Goal: Task Accomplishment & Management: Manage account settings

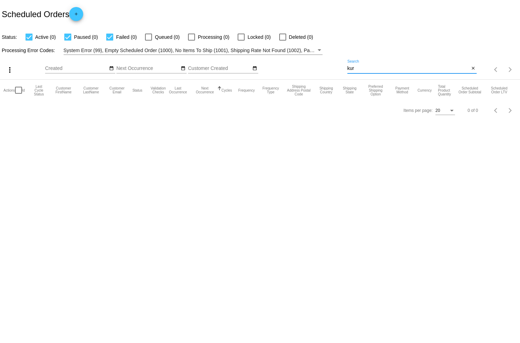
drag, startPoint x: 363, startPoint y: 69, endPoint x: 324, endPoint y: 67, distance: 39.2
click at [324, 67] on div "more_vert Aug Jan Feb Mar [DATE]" at bounding box center [260, 67] width 520 height 25
paste input "mailto:[EMAIL_ADDRESS][DOMAIN_NAME]"
click at [361, 69] on input "mailto:[EMAIL_ADDRESS][DOMAIN_NAME]" at bounding box center [408, 69] width 122 height 6
click at [362, 70] on input "mailto:[EMAIL_ADDRESS][DOMAIN_NAME]" at bounding box center [408, 69] width 122 height 6
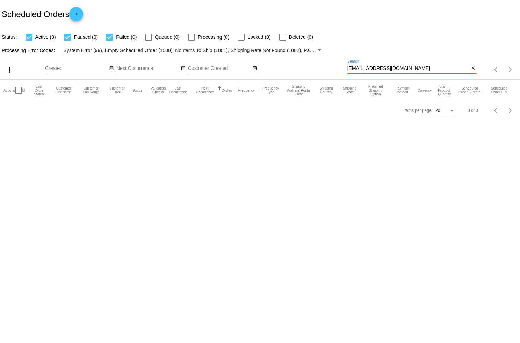
type input "[EMAIL_ADDRESS][DOMAIN_NAME]"
click at [414, 70] on input "[EMAIL_ADDRESS][DOMAIN_NAME]" at bounding box center [408, 69] width 122 height 6
click at [279, 36] on div at bounding box center [282, 37] width 7 height 7
click at [282, 41] on input "Deleted (1)" at bounding box center [282, 41] width 0 height 0
checkbox input "true"
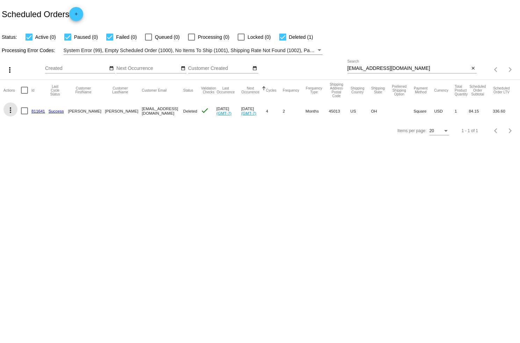
click at [6, 108] on mat-icon "more_vert" at bounding box center [10, 110] width 8 height 8
click at [174, 226] on div at bounding box center [260, 171] width 520 height 343
click at [12, 111] on mat-icon "more_vert" at bounding box center [10, 110] width 8 height 8
click at [125, 178] on div at bounding box center [260, 171] width 520 height 343
click at [13, 112] on mat-icon "more_vert" at bounding box center [10, 110] width 8 height 8
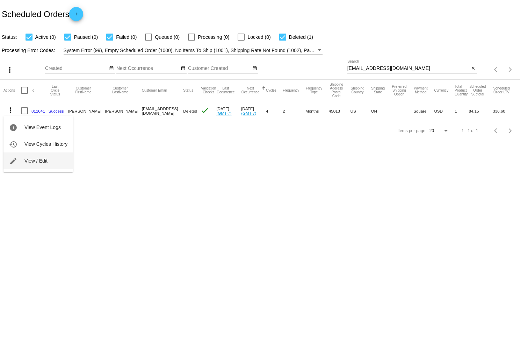
click at [29, 157] on button "edit View / Edit" at bounding box center [38, 160] width 70 height 17
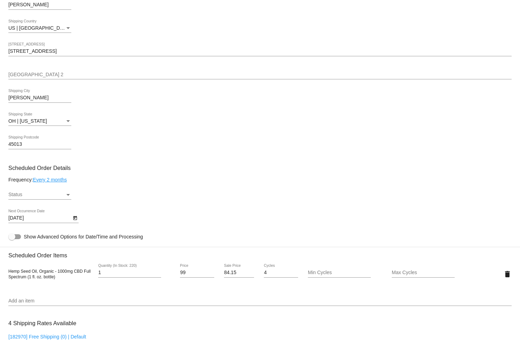
scroll to position [295, 0]
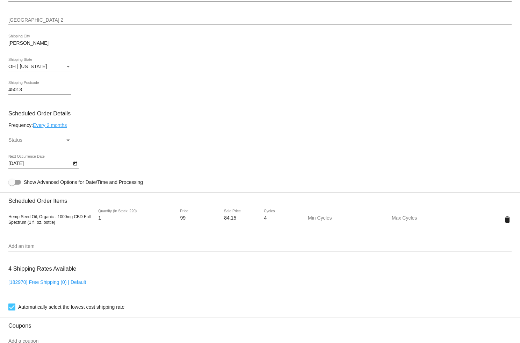
click at [68, 141] on div "Status" at bounding box center [67, 140] width 3 height 2
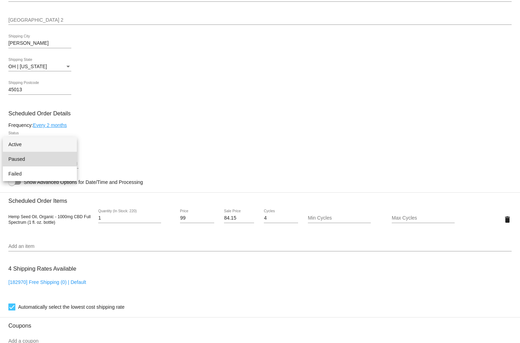
click at [55, 159] on span "Paused" at bounding box center [39, 159] width 63 height 15
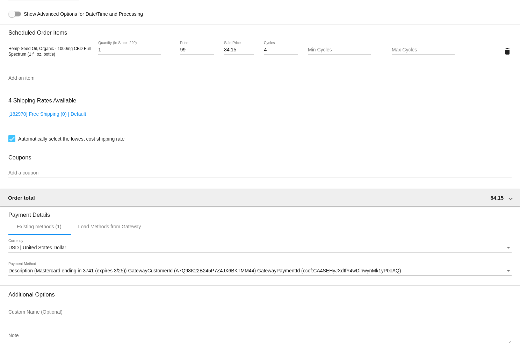
scroll to position [510, 0]
